Goal: Task Accomplishment & Management: Manage account settings

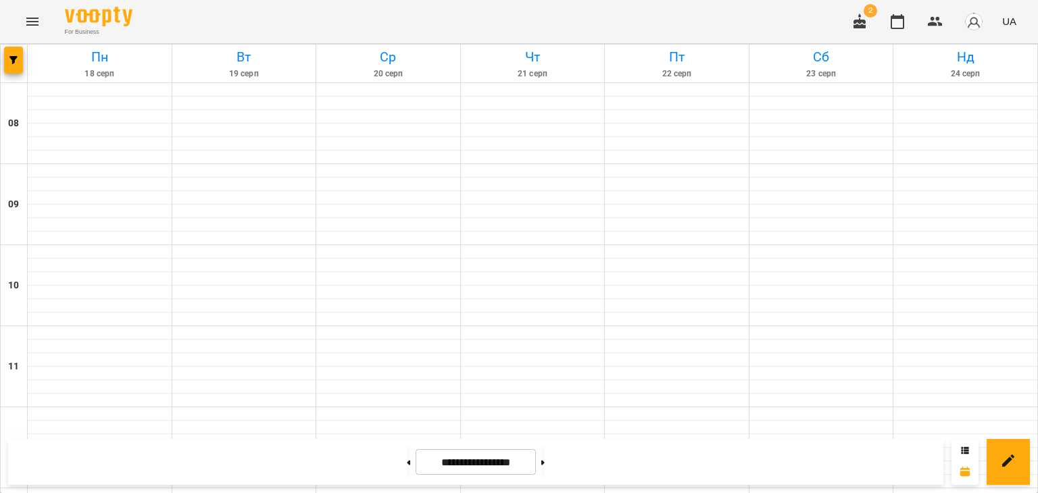
scroll to position [676, 0]
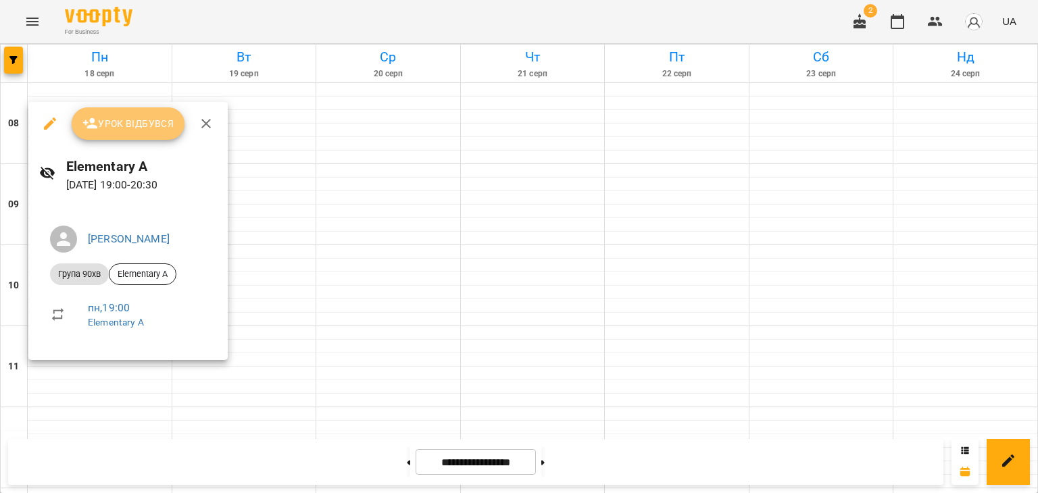
click at [133, 122] on span "Урок відбувся" at bounding box center [128, 124] width 92 height 16
